Goal: Find specific page/section

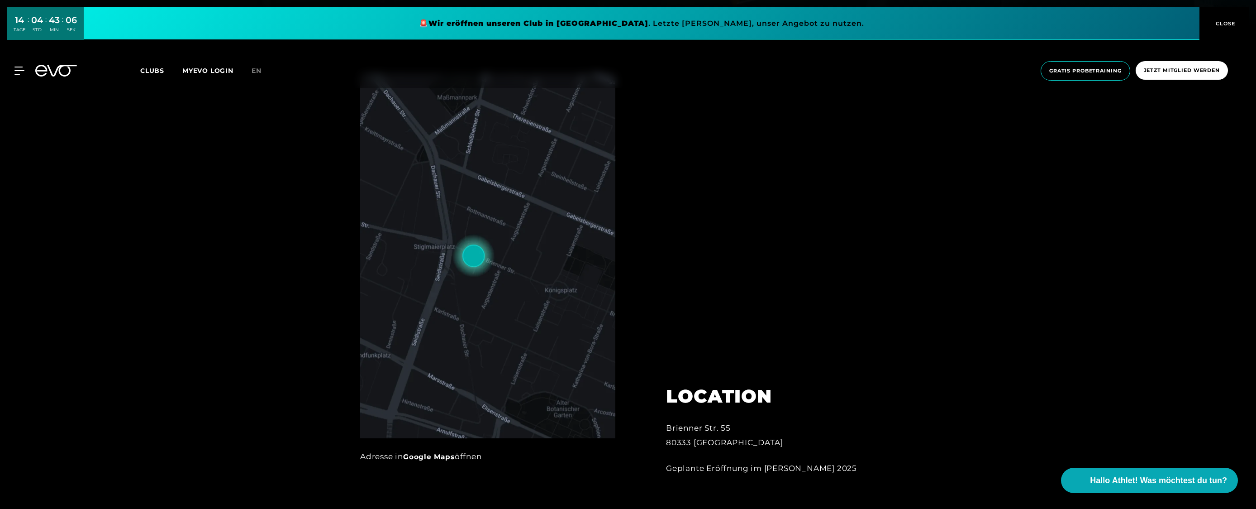
scroll to position [517, 0]
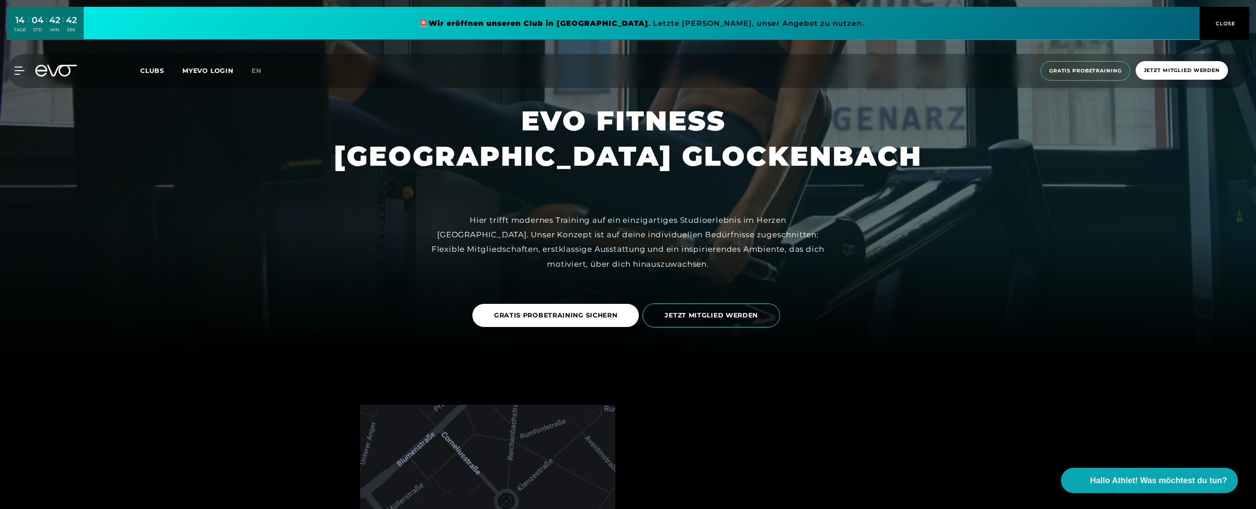
scroll to position [441, 0]
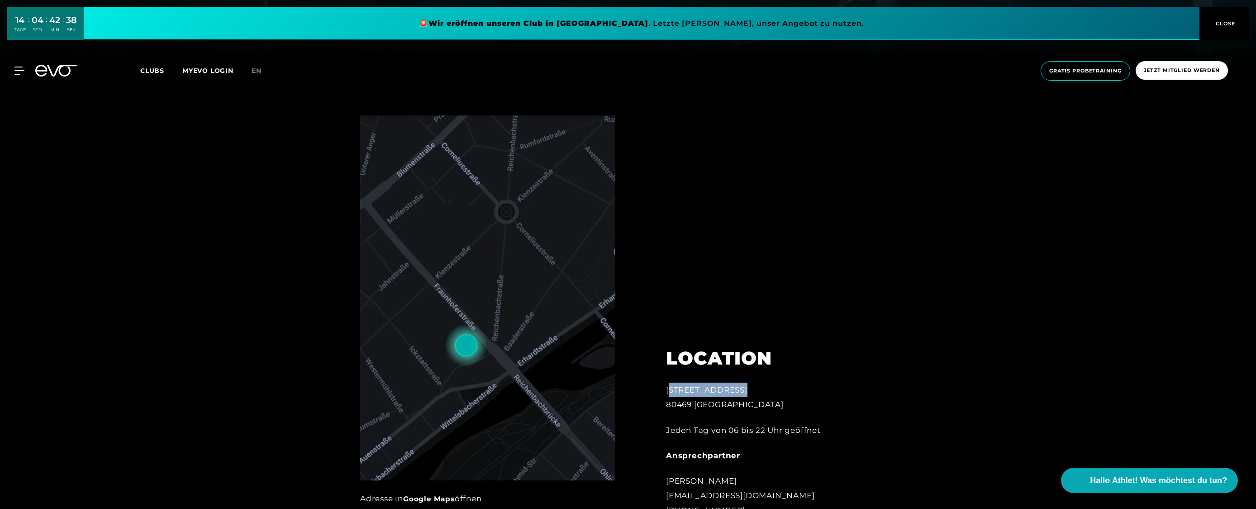
drag, startPoint x: 741, startPoint y: 390, endPoint x: 660, endPoint y: 390, distance: 81.0
click at [660, 390] on div "LOCATION Baaderstraße 80 80469 München Jeden Tag von 06 bis 22 Uhr geöffnet Ans…" at bounding box center [765, 426] width 224 height 204
copy div "Baaderstraße 80"
click at [1052, 210] on div at bounding box center [628, 321] width 1256 height 509
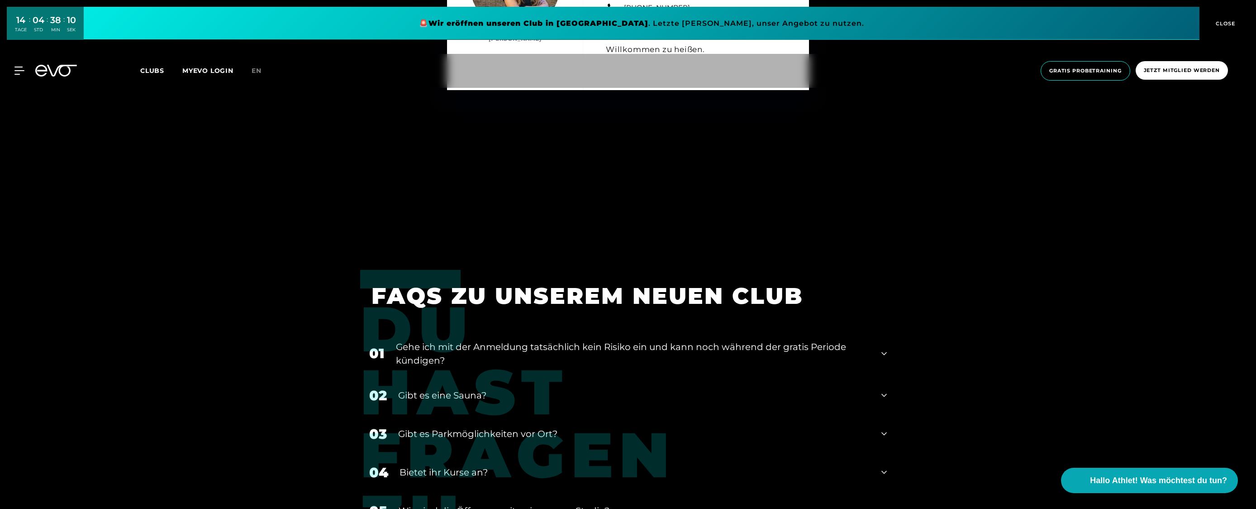
scroll to position [4179, 0]
